Goal: Book appointment/travel/reservation

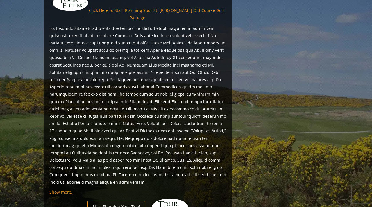
scroll to position [529, 0]
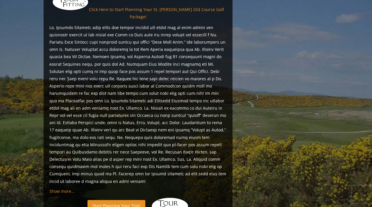
click at [118, 200] on link "Start Planning Your Trip!" at bounding box center [116, 205] width 58 height 11
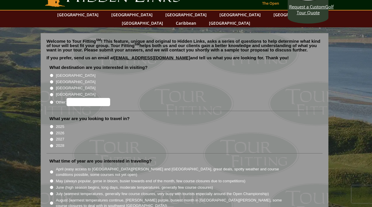
scroll to position [15, 0]
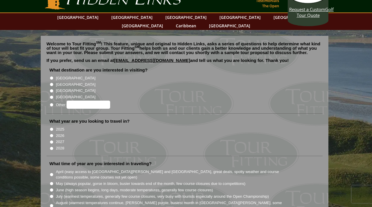
click at [52, 83] on input "[GEOGRAPHIC_DATA]" at bounding box center [52, 85] width 4 height 4
radio input "true"
click at [53, 134] on input "2026" at bounding box center [52, 136] width 4 height 4
radio input "true"
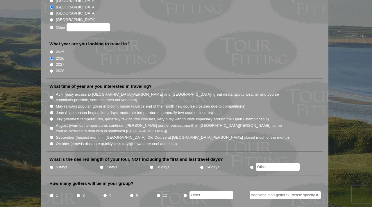
scroll to position [94, 0]
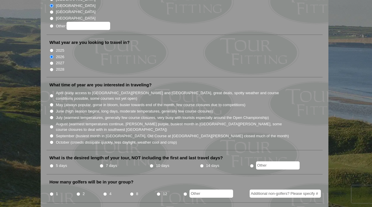
click at [52, 109] on input "June (high season begins, long days, moderate temperatures, generally few cours…" at bounding box center [52, 111] width 4 height 4
radio input "true"
click at [53, 103] on input "May (always popular, gorse in bloom, busier towards end of the month, few cours…" at bounding box center [52, 105] width 4 height 4
radio input "true"
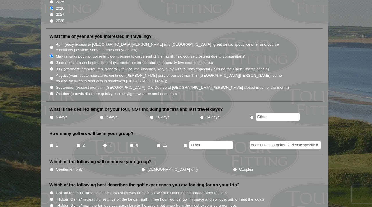
scroll to position [143, 0]
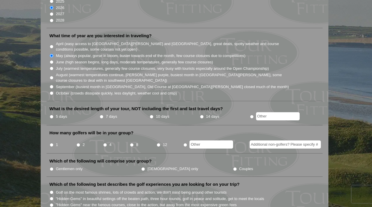
click at [101, 115] on input "7 days" at bounding box center [102, 117] width 4 height 4
radio input "true"
click at [105, 143] on input "4" at bounding box center [105, 145] width 4 height 4
radio input "true"
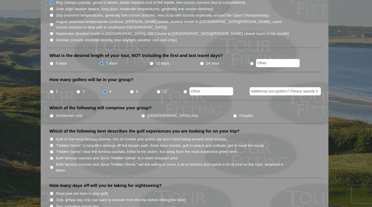
scroll to position [197, 0]
click at [233, 113] on input "Couples" at bounding box center [235, 115] width 4 height 4
radio input "true"
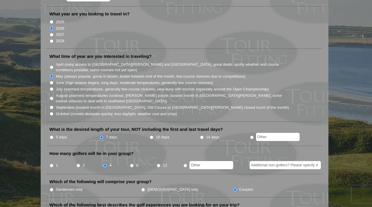
scroll to position [0, 0]
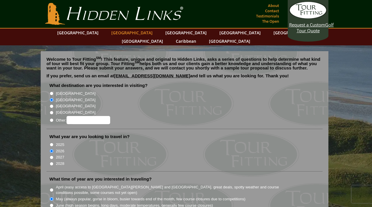
click at [125, 29] on link "[GEOGRAPHIC_DATA]" at bounding box center [131, 32] width 47 height 8
